Goal: Transaction & Acquisition: Purchase product/service

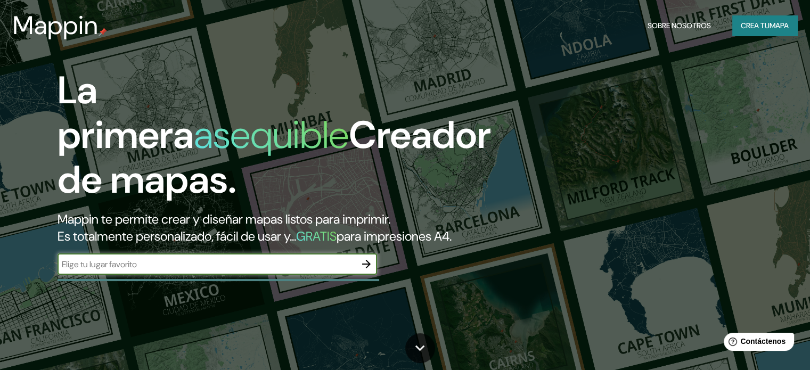
click at [166, 271] on input "text" at bounding box center [207, 264] width 298 height 12
type input "casona espinach"
click at [368, 268] on icon "button" at bounding box center [366, 264] width 9 height 9
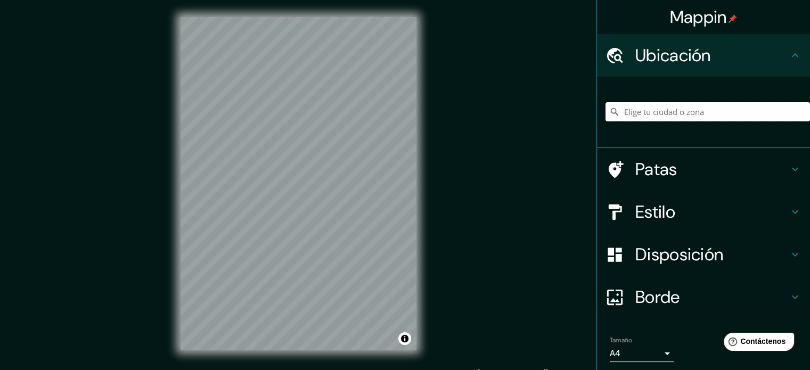
click at [670, 117] on input "Elige tu ciudad o zona" at bounding box center [707, 111] width 204 height 19
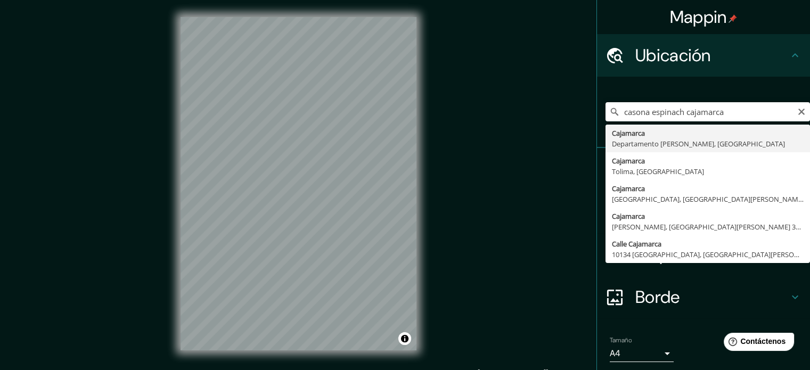
type input "Cajamarca, [GEOGRAPHIC_DATA][PERSON_NAME], [GEOGRAPHIC_DATA]"
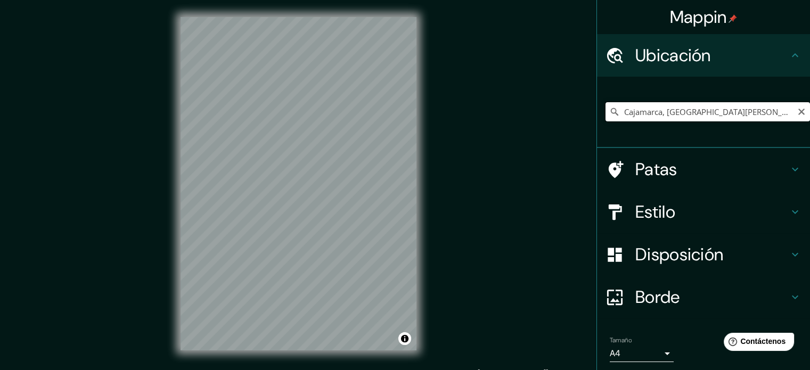
click at [779, 108] on input "Cajamarca, [GEOGRAPHIC_DATA][PERSON_NAME], [GEOGRAPHIC_DATA]" at bounding box center [707, 111] width 204 height 19
click at [797, 111] on icon "Claro" at bounding box center [801, 112] width 9 height 9
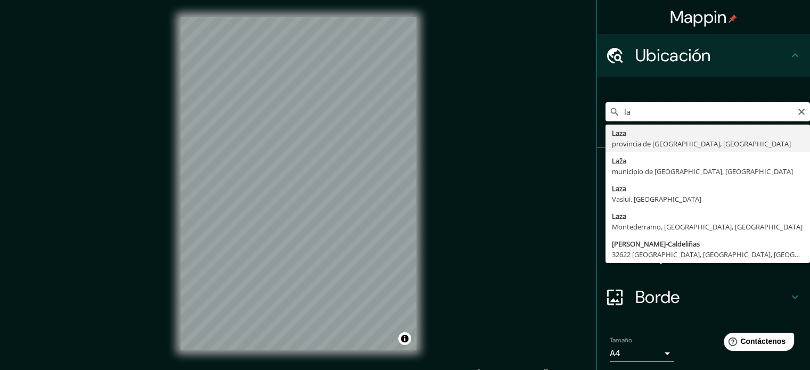
type input "l"
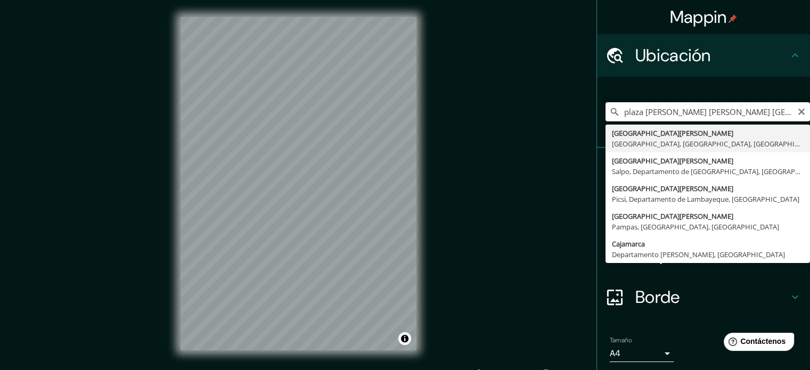
type input "plaza [PERSON_NAME] [PERSON_NAME] [GEOGRAPHIC_DATA]"
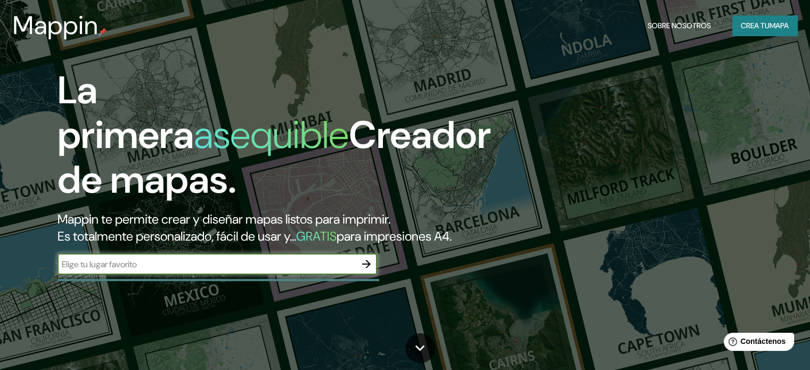
click at [132, 271] on input "text" at bounding box center [207, 264] width 298 height 12
type input "casona espinach"
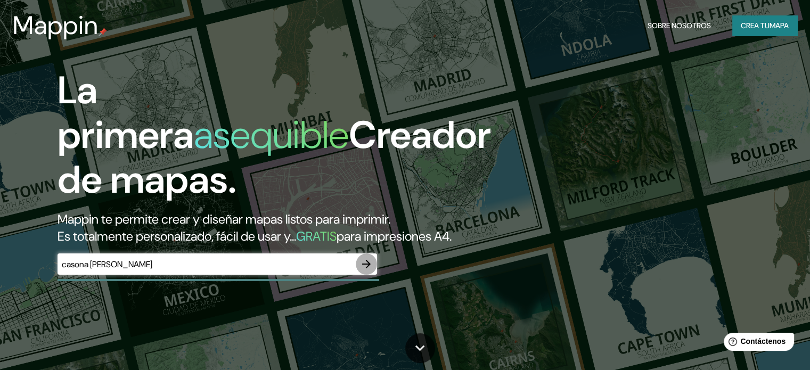
click at [366, 271] on icon "button" at bounding box center [366, 264] width 13 height 13
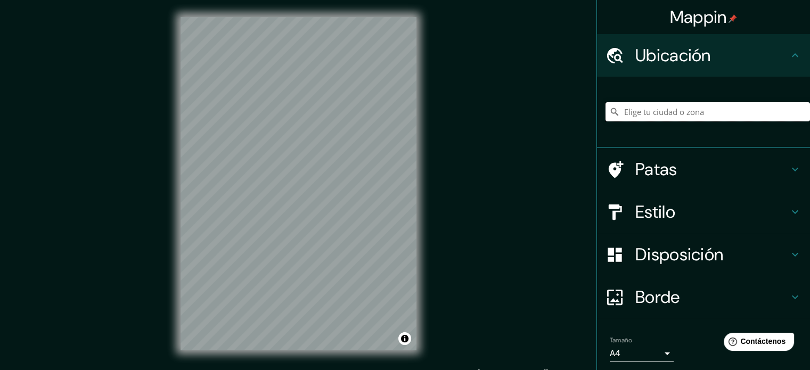
click at [659, 110] on input "Elige tu ciudad o zona" at bounding box center [707, 111] width 204 height 19
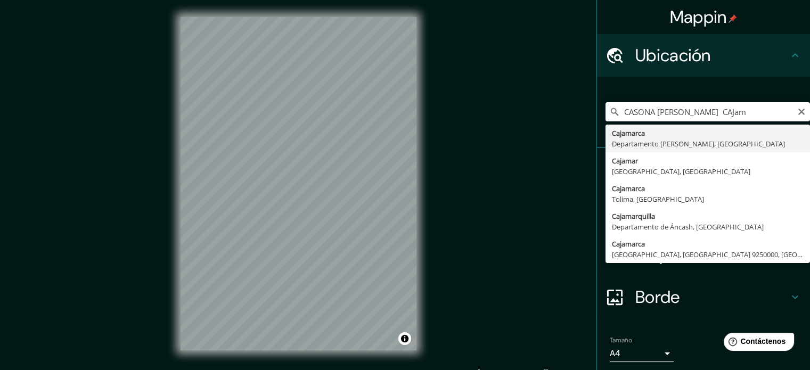
type input "Cajamarca, [GEOGRAPHIC_DATA][PERSON_NAME], [GEOGRAPHIC_DATA]"
